Goal: Navigation & Orientation: Go to known website

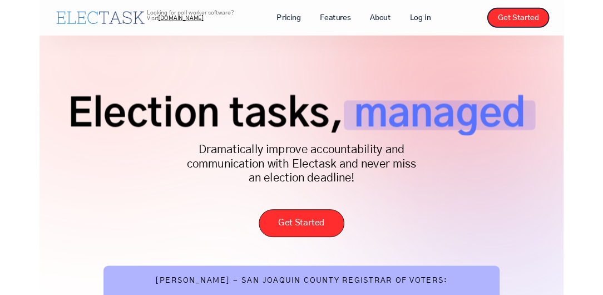
scroll to position [33, 0]
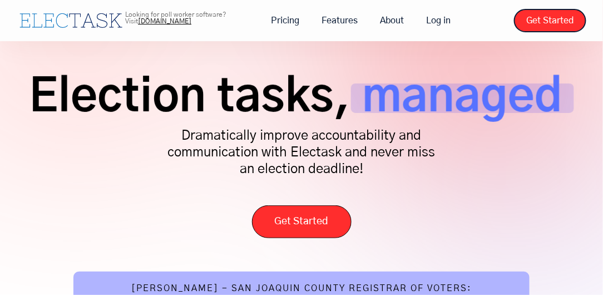
click at [442, 8] on div at bounding box center [301, 20] width 603 height 41
click at [434, 18] on link "Log in" at bounding box center [438, 20] width 47 height 23
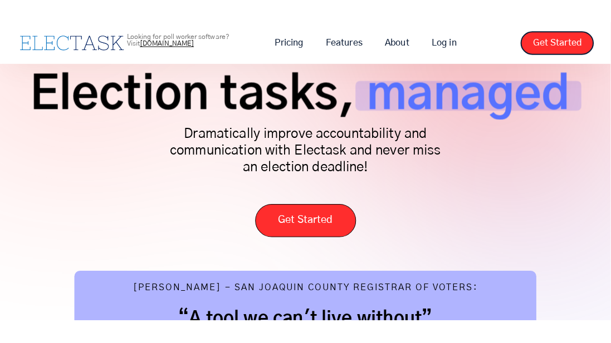
scroll to position [65, 0]
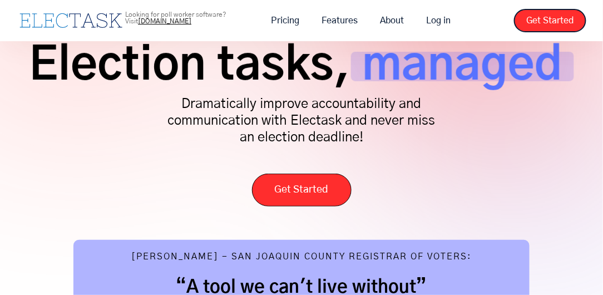
click at [363, 149] on div "Election tasks, managed Dramatically improve accountability and communication w…" at bounding box center [302, 124] width 570 height 166
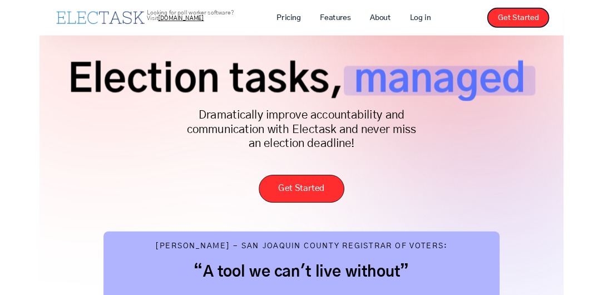
scroll to position [34, 0]
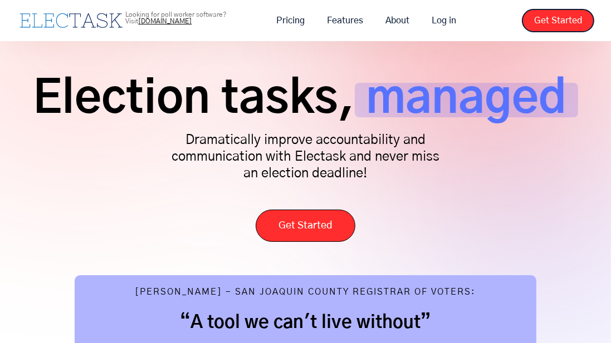
click at [354, 196] on div "Election tasks, managed Dramatically improve accountability and communication w…" at bounding box center [305, 157] width 577 height 170
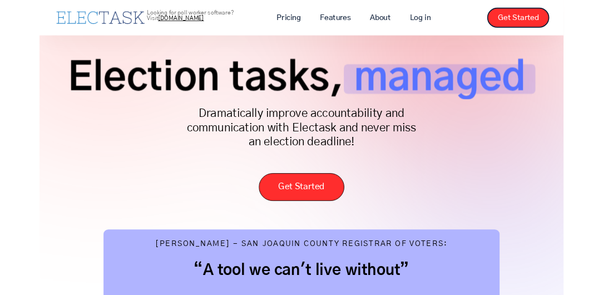
scroll to position [43, 0]
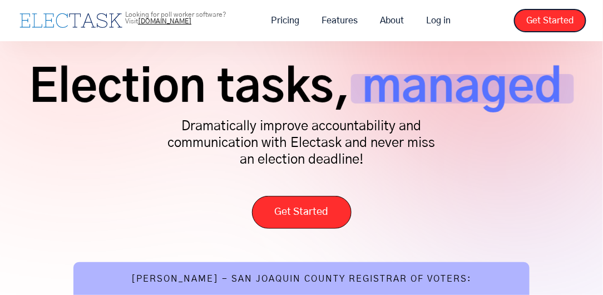
click at [157, 25] on div "Looking for poll worker software? Visit pollworkerhub.com" at bounding box center [189, 20] width 129 height 19
click at [156, 20] on link "[DOMAIN_NAME]" at bounding box center [164, 21] width 53 height 7
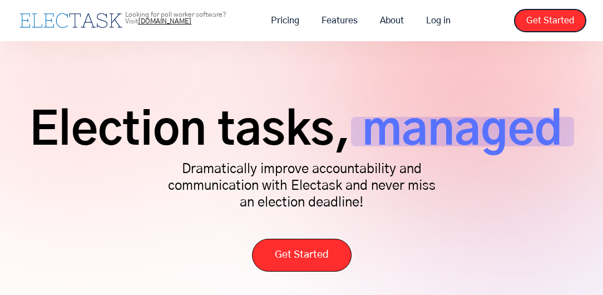
scroll to position [34, 0]
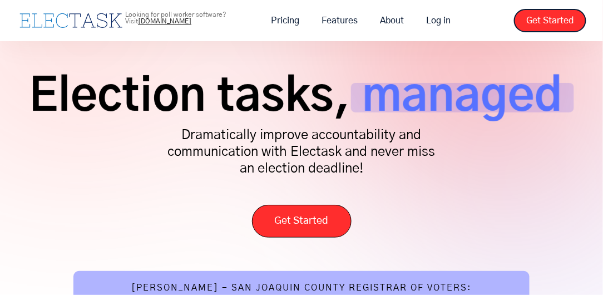
click at [338, 181] on div "Election tasks, managed Dramatically improve accountability and communication w…" at bounding box center [302, 155] width 570 height 166
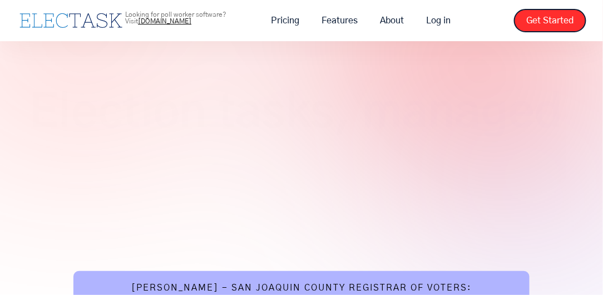
scroll to position [34, 0]
